Goal: Task Accomplishment & Management: Manage account settings

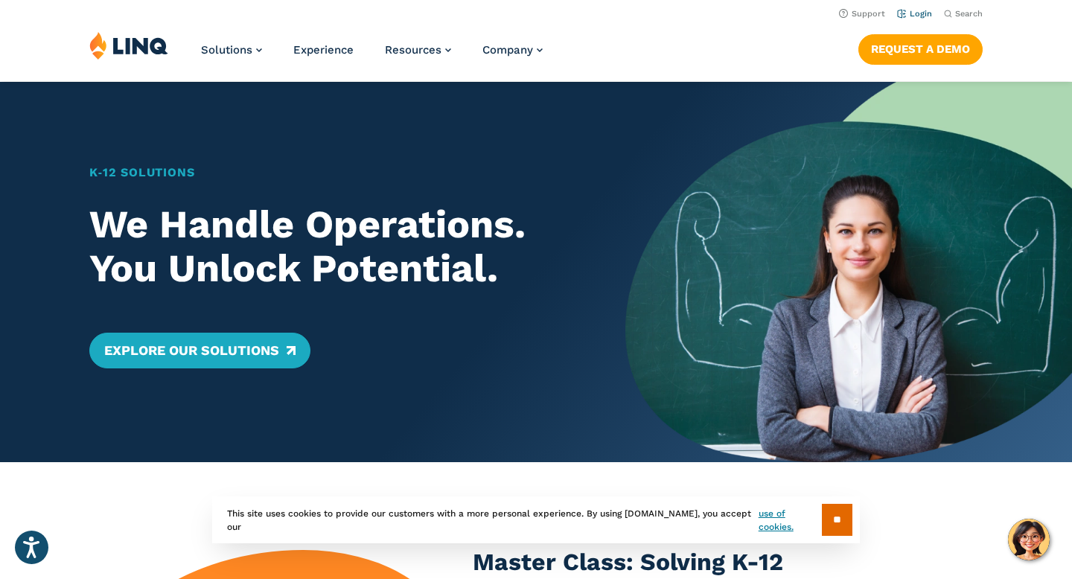
click at [919, 16] on link "Login" at bounding box center [914, 14] width 35 height 10
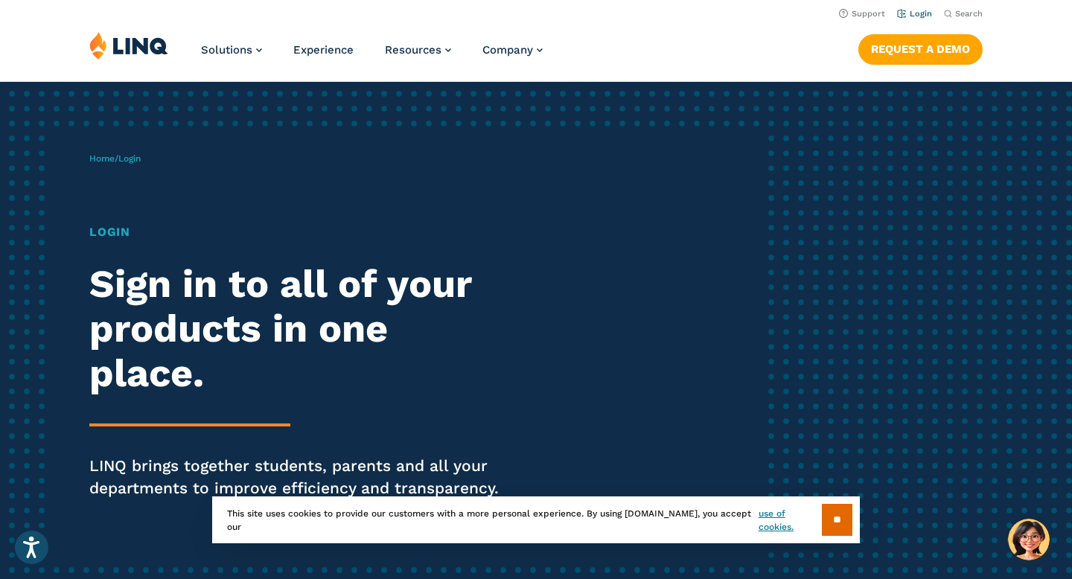
click at [913, 16] on link "Login" at bounding box center [914, 14] width 35 height 10
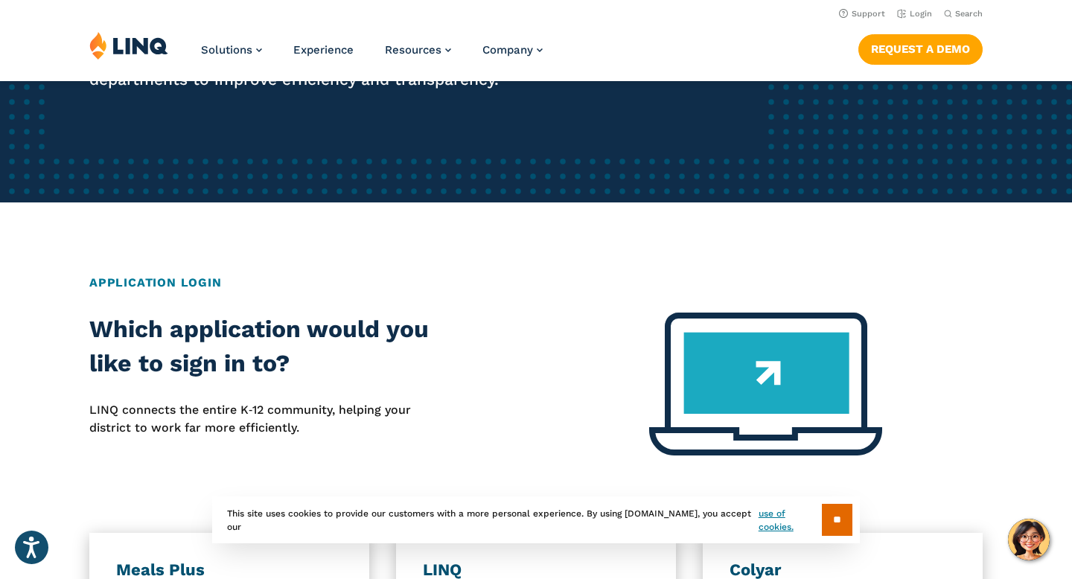
scroll to position [384, 0]
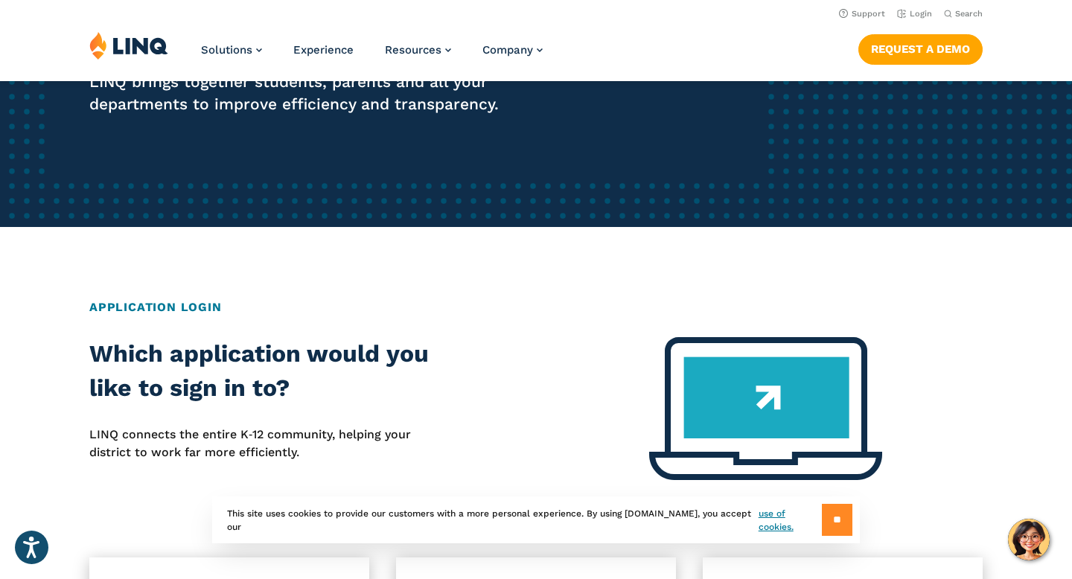
click at [829, 518] on input "**" at bounding box center [837, 520] width 31 height 32
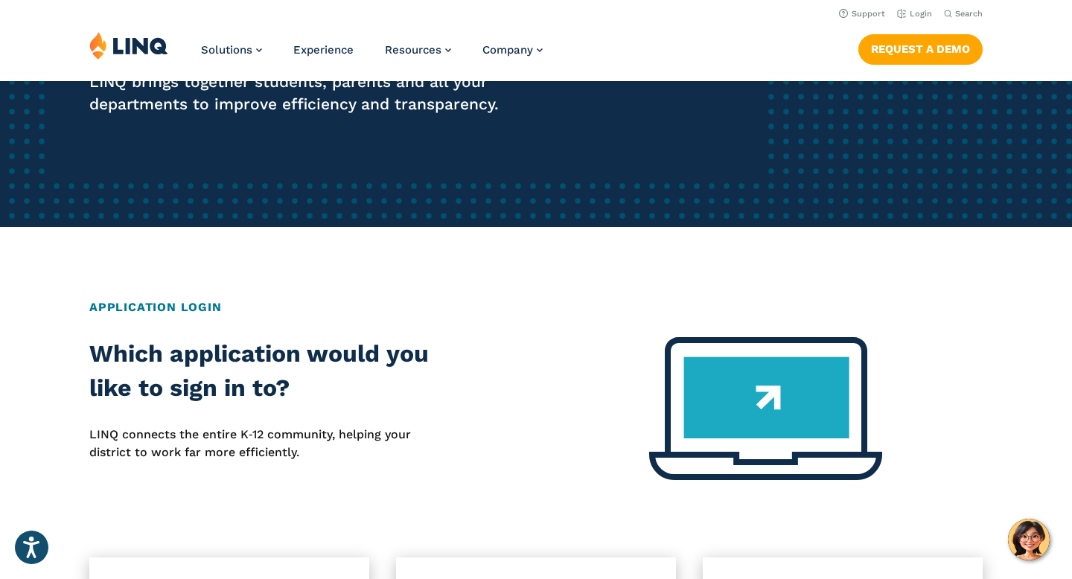
scroll to position [0, 0]
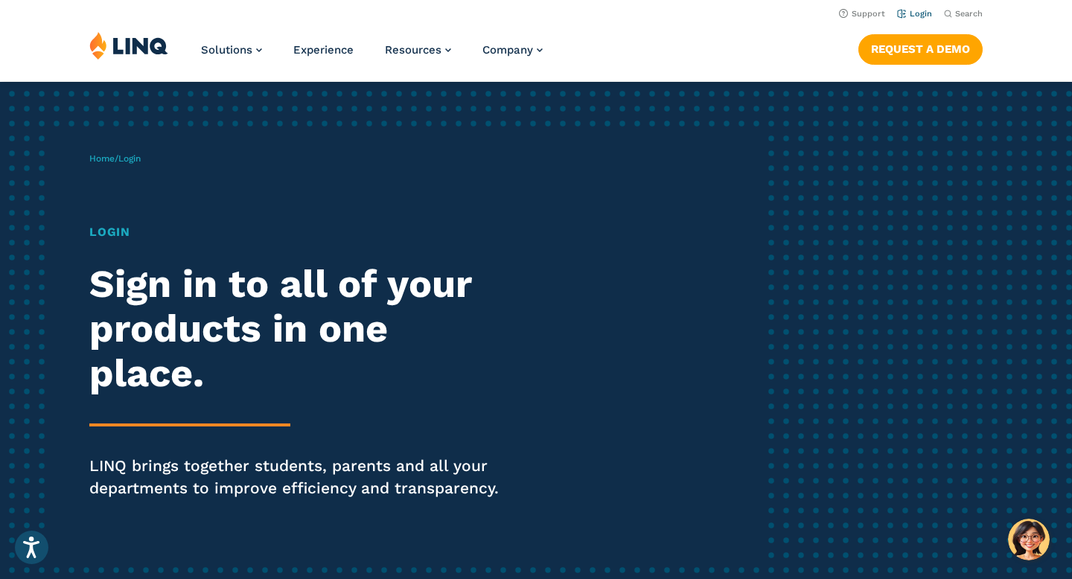
click at [922, 14] on link "Login" at bounding box center [914, 14] width 35 height 10
